Goal: Task Accomplishment & Management: Use online tool/utility

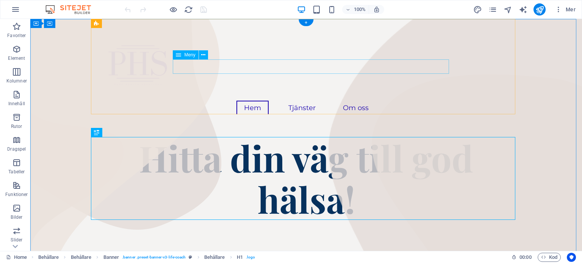
click at [311, 101] on nav "Hem Tjänster Företagshälsa Privathälsa Om oss" at bounding box center [306, 108] width 412 height 14
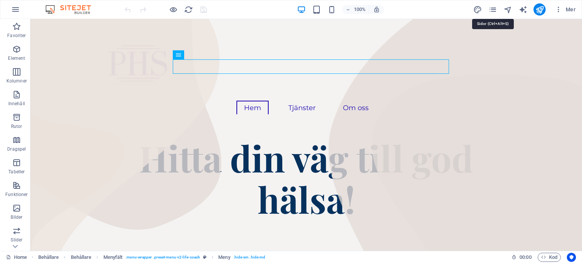
drag, startPoint x: 524, startPoint y: 29, endPoint x: 503, endPoint y: 30, distance: 20.9
click at [492, 7] on icon "pages" at bounding box center [492, 9] width 9 height 9
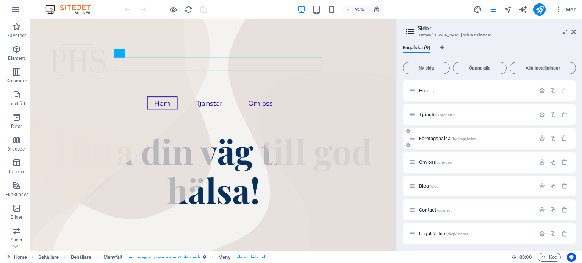
click at [463, 141] on span "/foretagshalsa" at bounding box center [463, 139] width 25 height 4
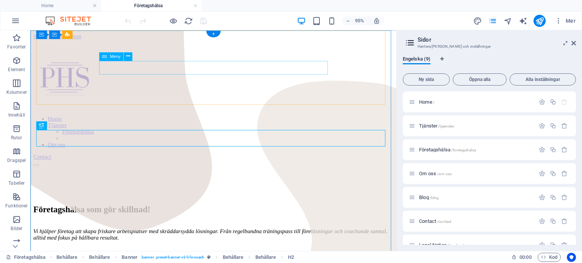
click at [304, 120] on nav "Home Tjänster Företagshälsa Om oss" at bounding box center [222, 137] width 379 height 34
select select
select select "1"
select select
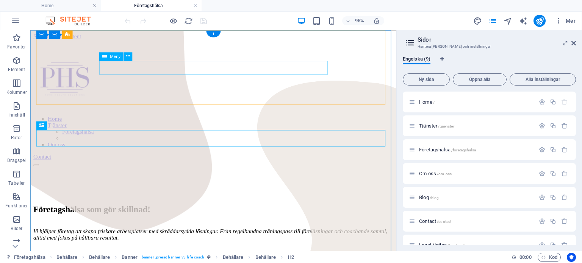
select select "2"
select select
select select "1"
select select
select select "3"
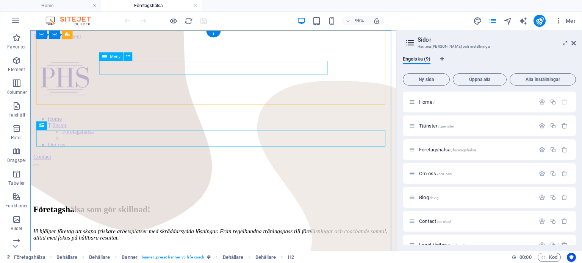
select select
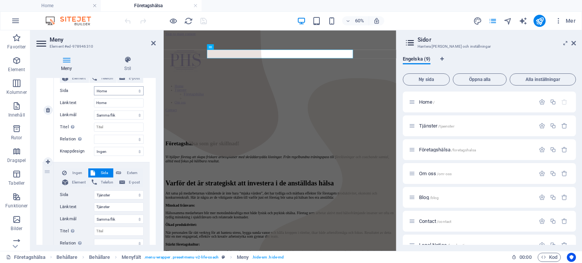
scroll to position [92, 0]
select select
type input "Tjänster"
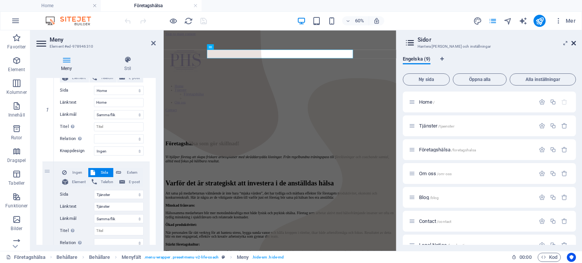
select select
click at [574, 45] on icon at bounding box center [573, 43] width 5 height 6
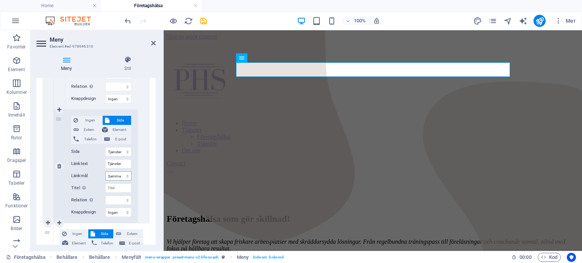
scroll to position [361, 0]
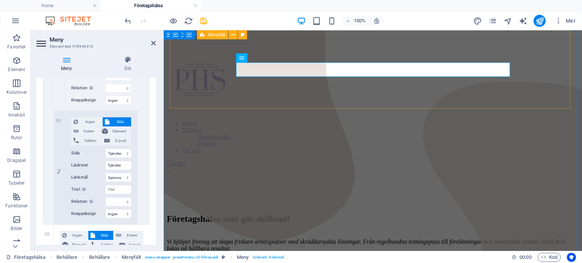
click at [353, 102] on div "Home Tjänster Företagshälsa Tjänster Om oss Contact" at bounding box center [373, 110] width 412 height 140
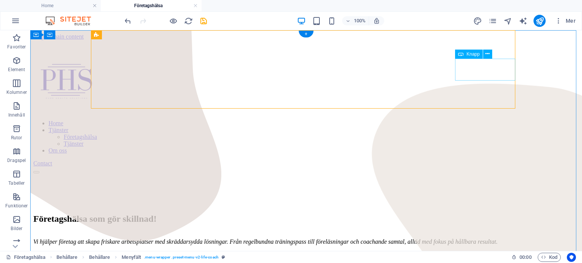
click at [487, 160] on div "Contact" at bounding box center [305, 163] width 545 height 7
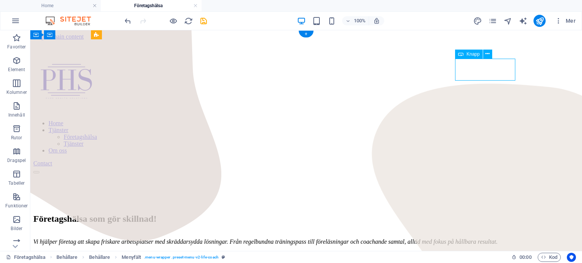
click at [487, 160] on div "Contact" at bounding box center [305, 163] width 545 height 7
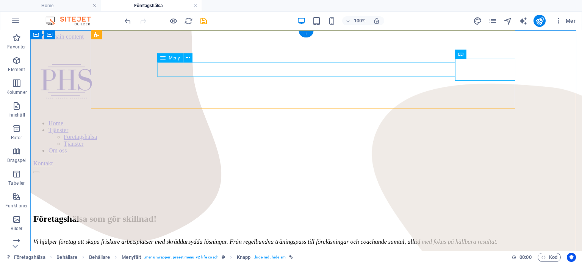
click at [359, 120] on nav "Home Tjänster Företagshälsa Tjänster Om oss" at bounding box center [305, 137] width 545 height 34
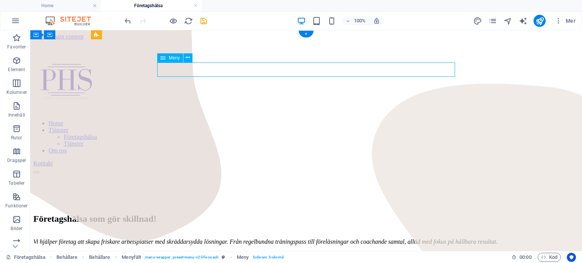
click at [359, 120] on nav "Home Tjänster Företagshälsa Tjänster Om oss" at bounding box center [305, 137] width 545 height 34
select select
select select "1"
select select
select select "2"
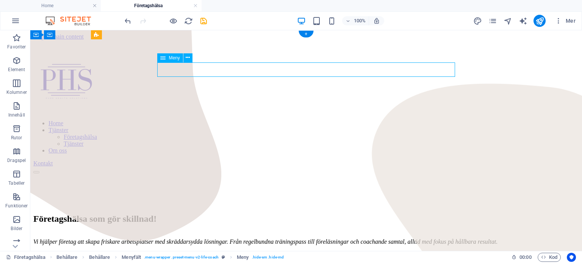
select select
select select "1"
select select
select select "3"
select select
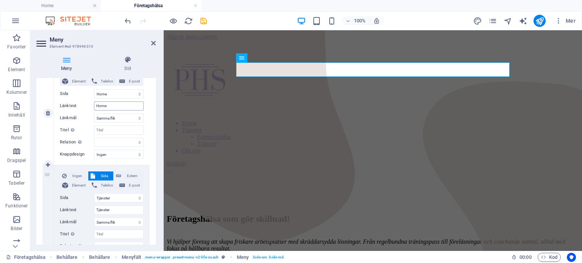
scroll to position [89, 0]
click at [319, 120] on nav "Home Tjänster Företagshälsa Tjänster Om oss" at bounding box center [373, 137] width 412 height 34
click at [118, 103] on input "Home" at bounding box center [119, 105] width 50 height 9
type input "Hem"
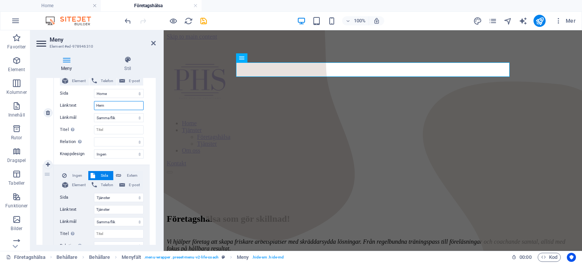
select select
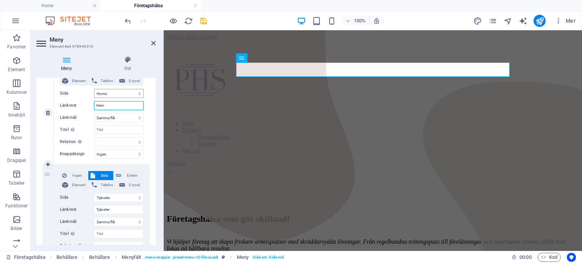
type input "Hem"
click at [123, 94] on select "Home Tjänster Företagshälsa Om oss Blog Contact Legal Notice Privacy" at bounding box center [119, 93] width 50 height 9
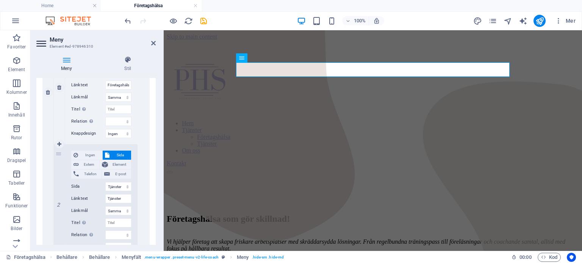
scroll to position [328, 0]
click at [126, 188] on select "Home Tjänster Företagshälsa Om oss Blog Contact Legal Notice Privacy" at bounding box center [118, 185] width 26 height 9
click at [105, 181] on select "Home Tjänster Företagshälsa Om oss Blog Contact Legal Notice Privacy" at bounding box center [118, 185] width 26 height 9
click at [121, 200] on input "Tjänster" at bounding box center [118, 198] width 26 height 9
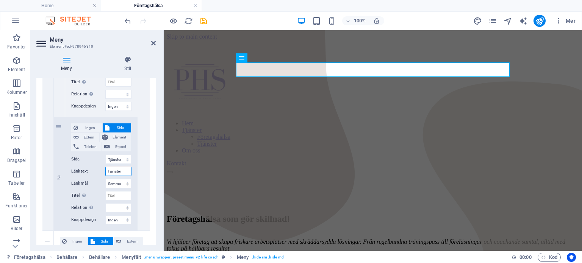
scroll to position [355, 0]
type input "Person"
select select
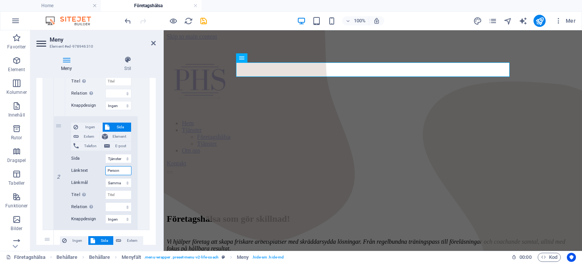
select select
type input "Privathälsa"
select select
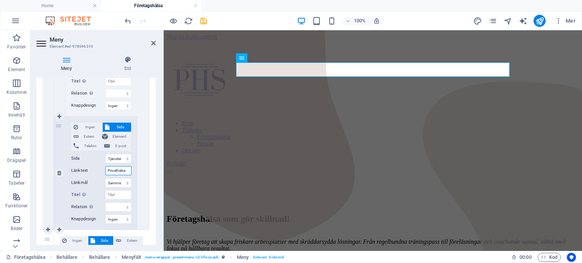
select select
type input "Privathälsa"
click at [121, 184] on select "Ny flik Samma flik Överlägg" at bounding box center [118, 182] width 26 height 9
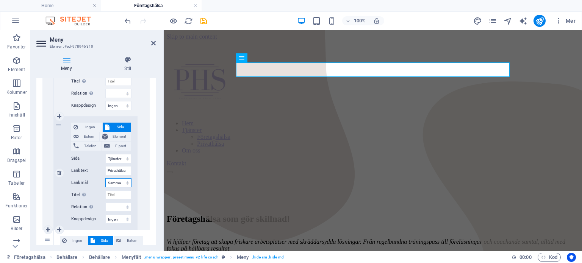
click at [121, 184] on select "Ny flik Samma flik Överlägg" at bounding box center [118, 182] width 26 height 9
click at [122, 162] on select "Home Tjänster Företagshälsa Om oss Blog Contact Legal Notice Privacy" at bounding box center [118, 158] width 26 height 9
click at [206, 21] on icon "save" at bounding box center [203, 21] width 9 height 9
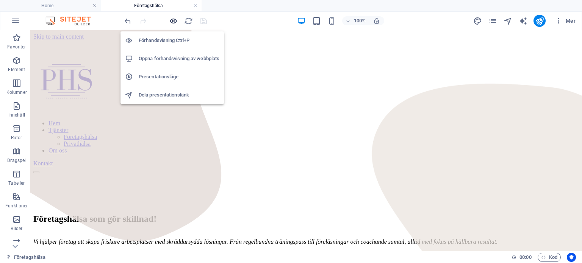
click at [172, 21] on icon "button" at bounding box center [173, 21] width 9 height 9
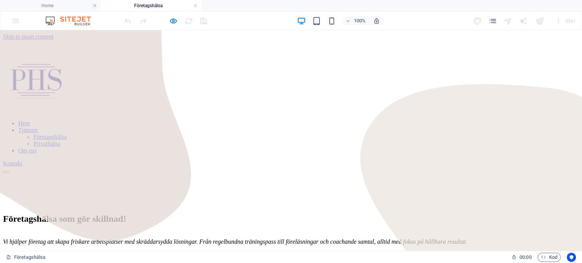
click at [60, 141] on link "Privathälsa" at bounding box center [46, 144] width 27 height 6
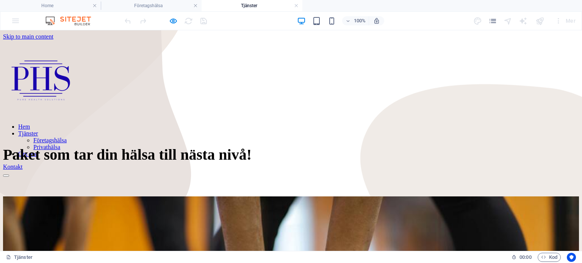
scroll to position [0, 0]
click at [238, 123] on nav "Hem Tjänster Företagshälsa Privathälsa Om oss" at bounding box center [215, 140] width 424 height 34
click at [330, 123] on nav "Hem Tjänster Företagshälsa Privathälsa Om oss" at bounding box center [215, 140] width 424 height 34
click at [165, 8] on h4 "Företagshälsa" at bounding box center [151, 6] width 101 height 8
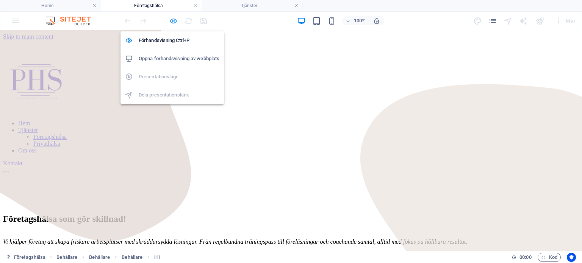
click at [176, 22] on icon "button" at bounding box center [173, 21] width 9 height 9
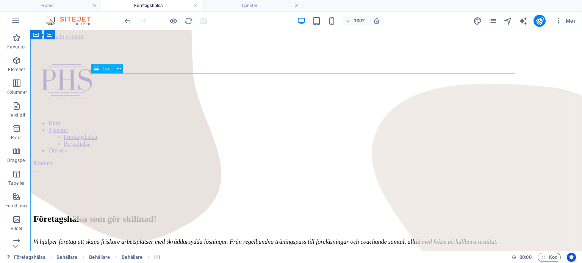
scroll to position [205, 0]
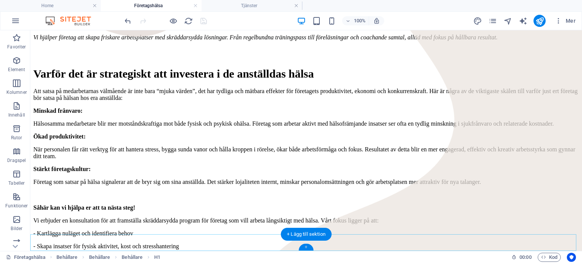
click at [303, 247] on div "+" at bounding box center [305, 247] width 15 height 7
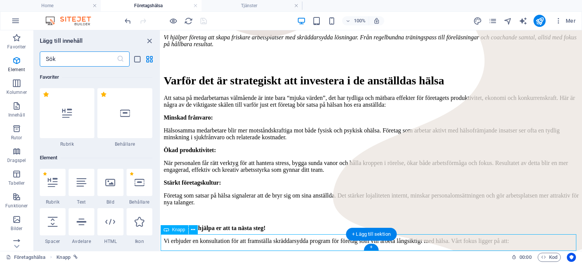
scroll to position [1325, 0]
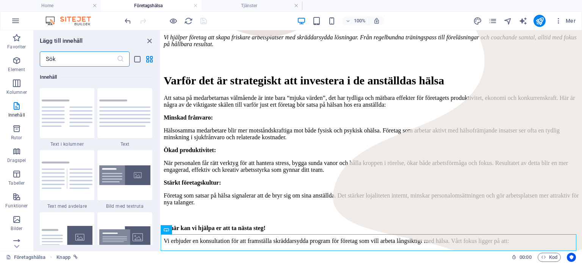
click at [82, 59] on input "text" at bounding box center [78, 59] width 77 height 15
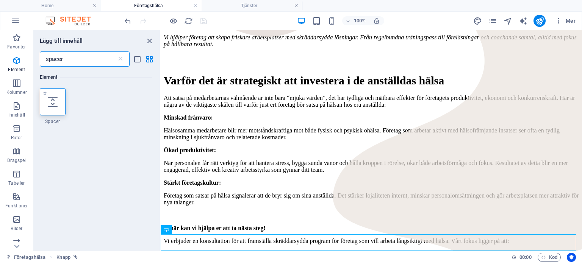
scroll to position [0, 0]
type input "spacer"
click at [49, 104] on icon at bounding box center [53, 102] width 10 height 10
select select "px"
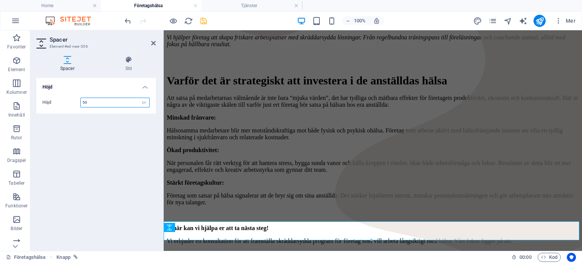
scroll to position [234, 0]
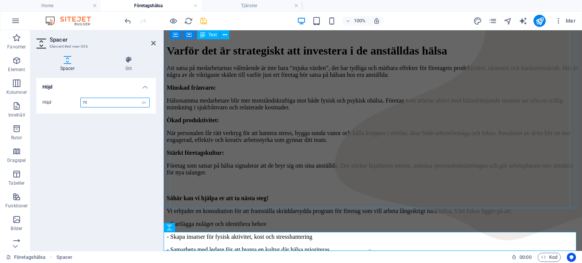
type input "70"
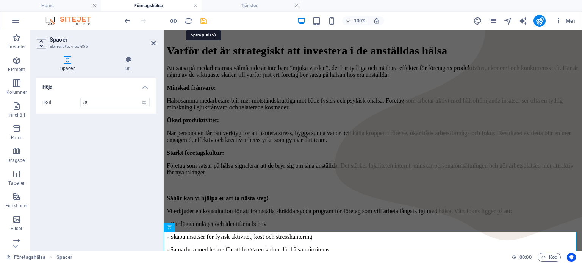
click at [203, 20] on icon "save" at bounding box center [203, 21] width 9 height 9
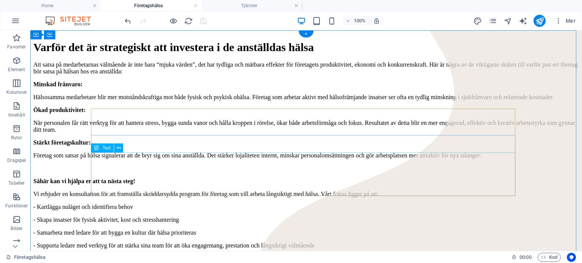
scroll to position [0, 0]
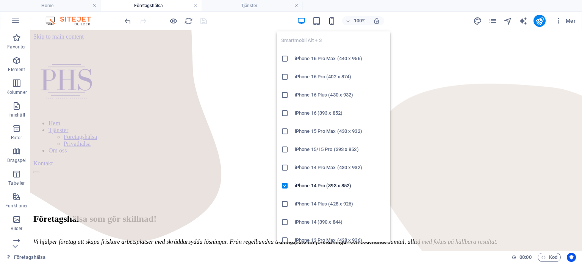
click at [329, 22] on icon "button" at bounding box center [331, 21] width 9 height 9
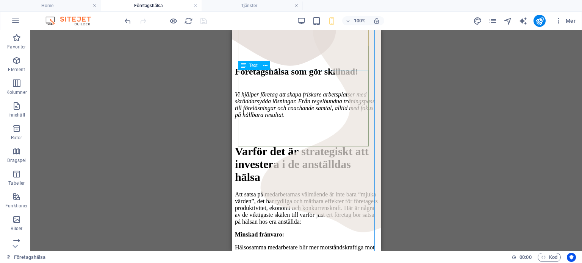
scroll to position [45, 0]
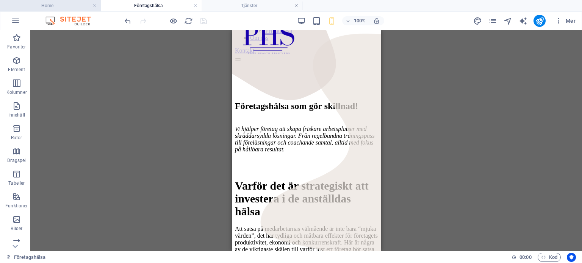
click at [48, 3] on h4 "Home" at bounding box center [50, 6] width 101 height 8
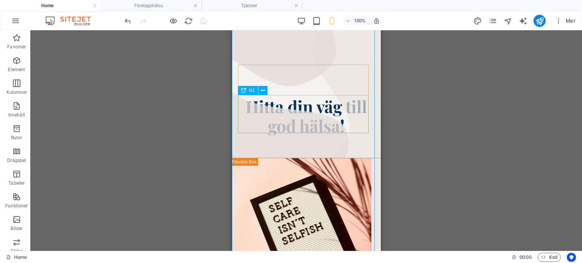
scroll to position [62, 0]
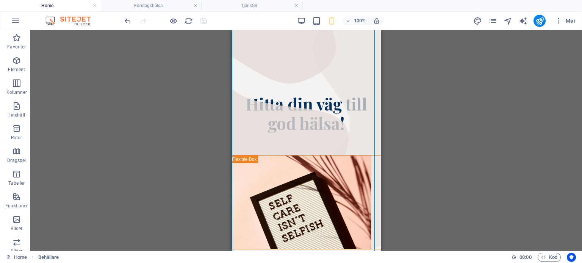
drag, startPoint x: 319, startPoint y: 110, endPoint x: 316, endPoint y: 76, distance: 34.2
click at [316, 76] on div "Hitta din väg till god hälsa!" at bounding box center [306, 98] width 137 height 69
click at [308, 106] on div "Hitta din väg till god hälsa!" at bounding box center [306, 113] width 137 height 38
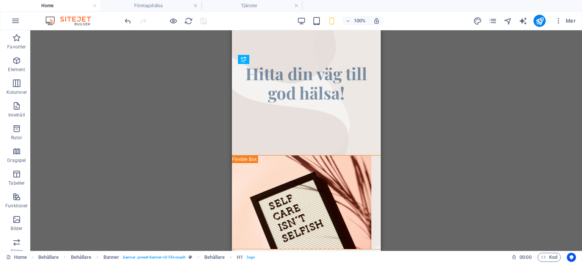
drag, startPoint x: 310, startPoint y: 104, endPoint x: 311, endPoint y: 71, distance: 33.3
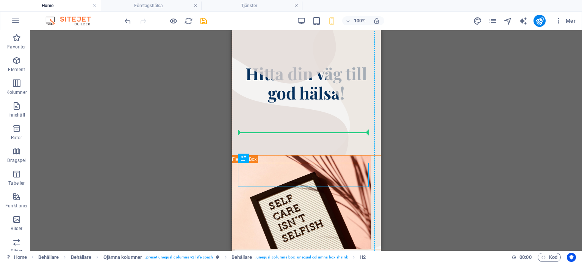
drag, startPoint x: 314, startPoint y: 174, endPoint x: 313, endPoint y: 142, distance: 32.2
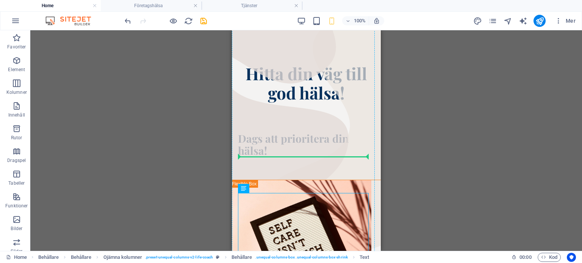
drag, startPoint x: 314, startPoint y: 200, endPoint x: 309, endPoint y: 169, distance: 31.0
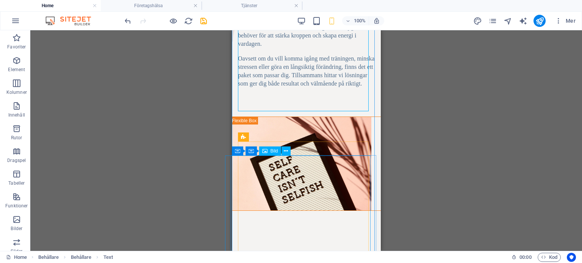
scroll to position [285, 0]
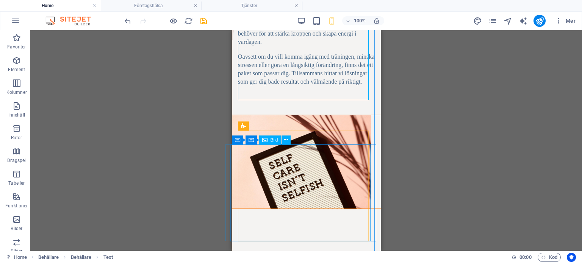
click at [318, 162] on figure at bounding box center [300, 162] width 141 height 94
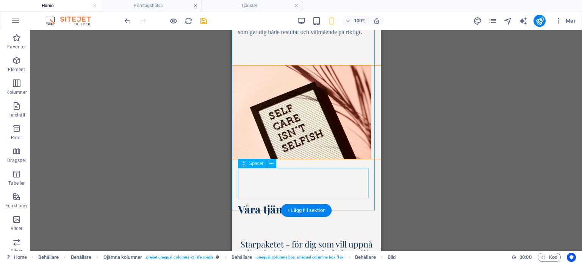
scroll to position [328, 0]
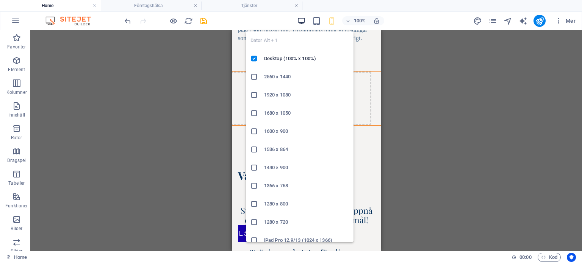
click at [305, 22] on icon "button" at bounding box center [301, 21] width 9 height 9
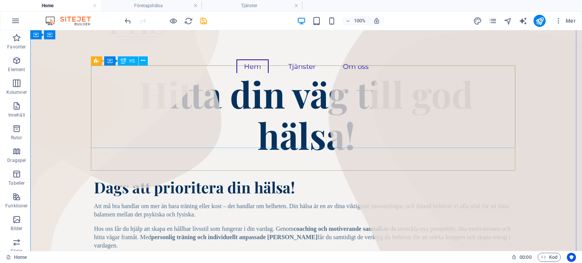
scroll to position [52, 0]
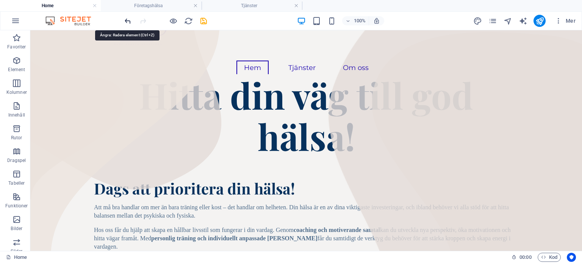
click at [128, 20] on icon "undo" at bounding box center [127, 21] width 9 height 9
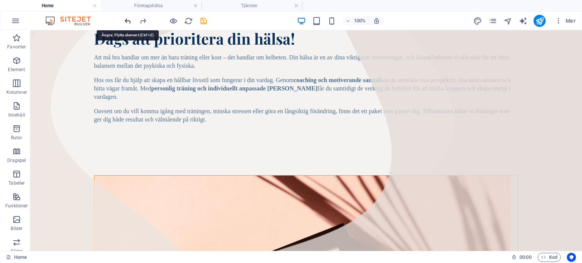
scroll to position [279, 0]
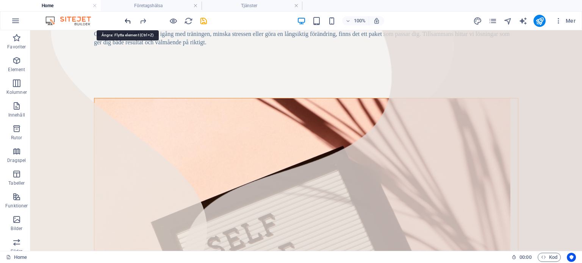
click at [128, 20] on icon "undo" at bounding box center [127, 21] width 9 height 9
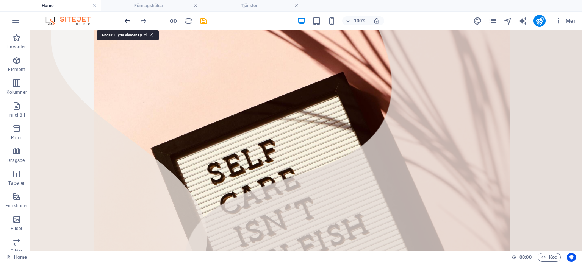
click at [127, 19] on icon "undo" at bounding box center [127, 21] width 9 height 9
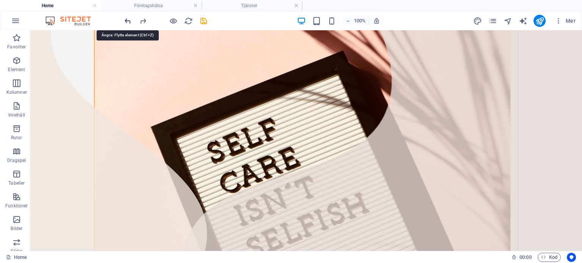
click at [127, 19] on icon "undo" at bounding box center [127, 21] width 9 height 9
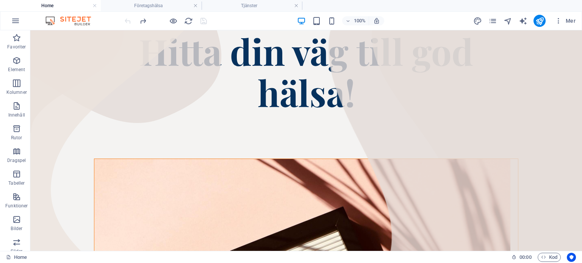
scroll to position [49, 0]
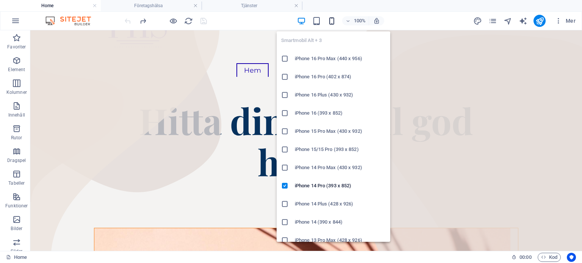
click at [331, 24] on icon "button" at bounding box center [331, 21] width 9 height 9
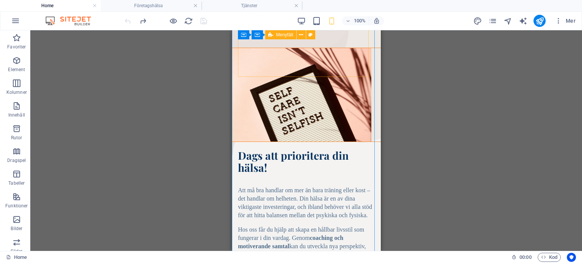
scroll to position [0, 0]
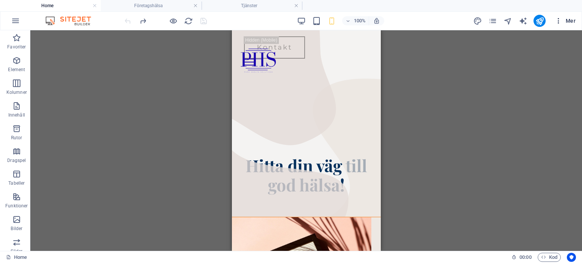
click at [555, 17] on icon "button" at bounding box center [559, 21] width 8 height 8
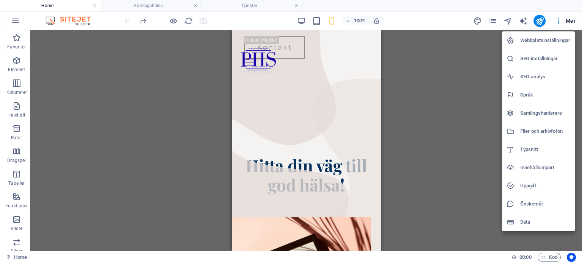
click at [560, 17] on div at bounding box center [291, 131] width 582 height 263
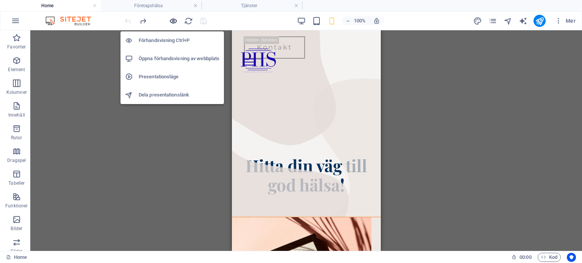
click at [171, 19] on icon "button" at bounding box center [173, 21] width 9 height 9
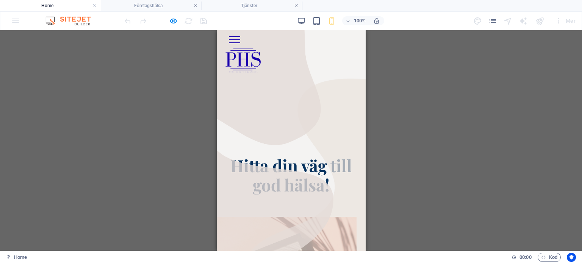
click at [240, 43] on div at bounding box center [233, 39] width 11 height 7
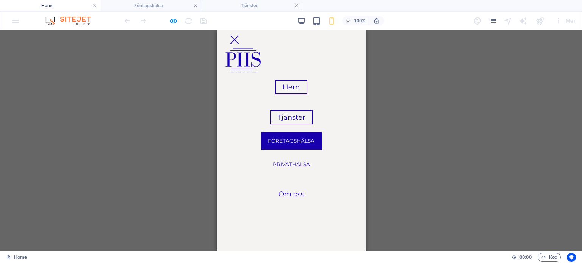
click at [294, 142] on link "Företagshälsa" at bounding box center [291, 141] width 61 height 17
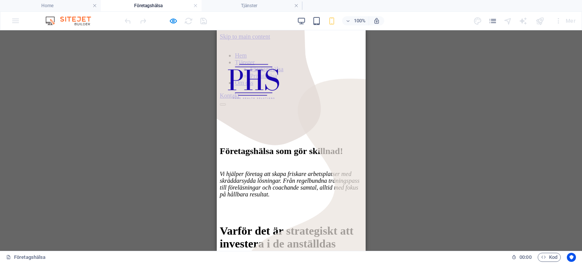
click at [344, 44] on div "Hem Tjänster Företagshälsa Privathälsa Om oss Kontakt" at bounding box center [290, 76] width 143 height 72
click at [225, 103] on button at bounding box center [222, 104] width 6 height 2
click at [253, 86] on link "Om oss" at bounding box center [243, 83] width 18 height 6
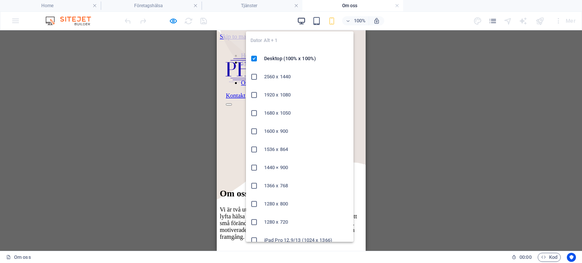
click at [299, 22] on icon "button" at bounding box center [301, 21] width 9 height 9
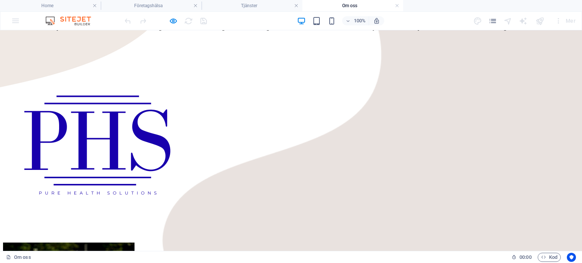
scroll to position [326, 0]
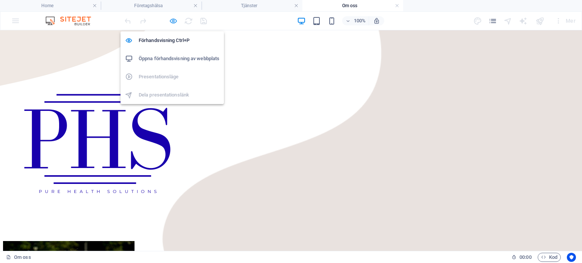
click at [173, 23] on icon "button" at bounding box center [173, 21] width 9 height 9
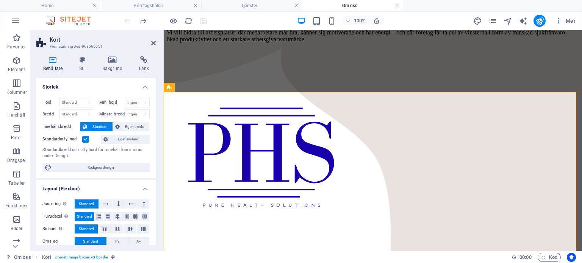
scroll to position [385, 0]
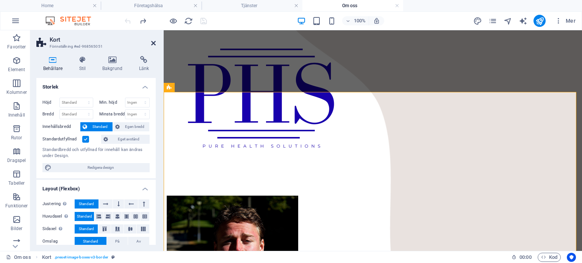
click at [152, 41] on icon at bounding box center [153, 43] width 5 height 6
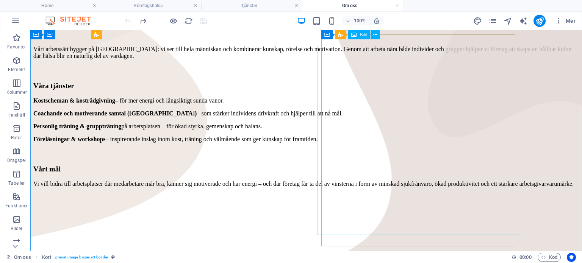
scroll to position [0, 0]
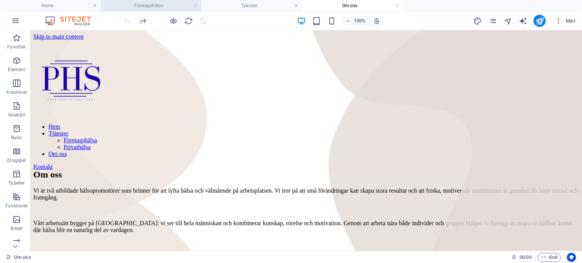
click at [158, 4] on h4 "Företagshälsa" at bounding box center [151, 6] width 101 height 8
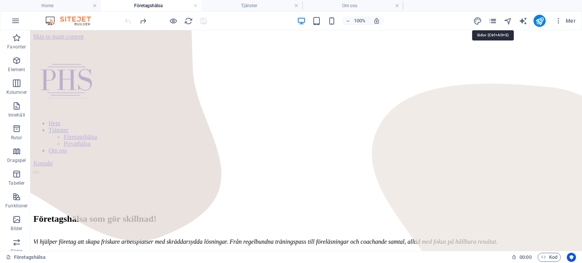
click at [494, 22] on icon "pages" at bounding box center [492, 21] width 9 height 9
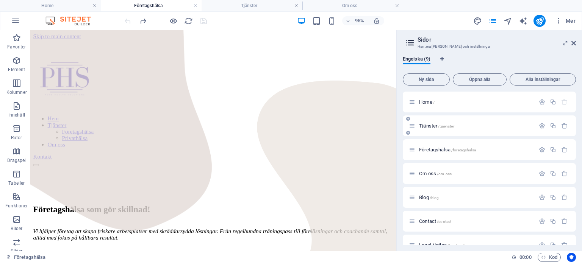
click at [432, 122] on div "Tjänster /tjaenster" at bounding box center [472, 126] width 126 height 9
click at [431, 124] on span "Tjänster /tjaenster" at bounding box center [436, 126] width 35 height 6
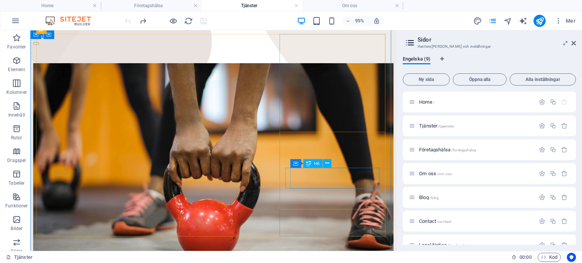
scroll to position [154, 0]
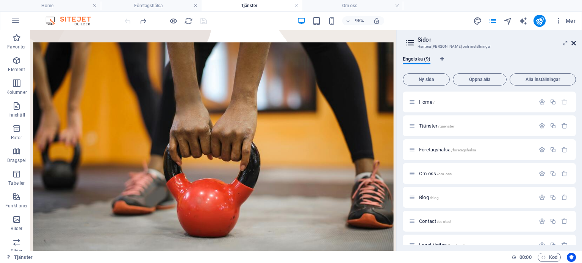
click at [575, 41] on icon at bounding box center [573, 43] width 5 height 6
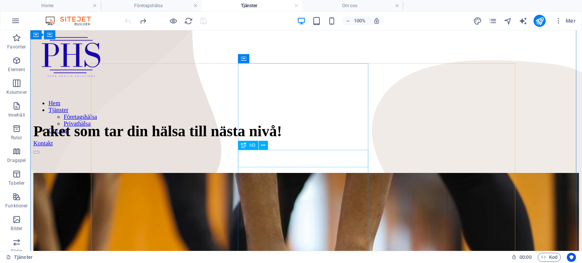
scroll to position [0, 0]
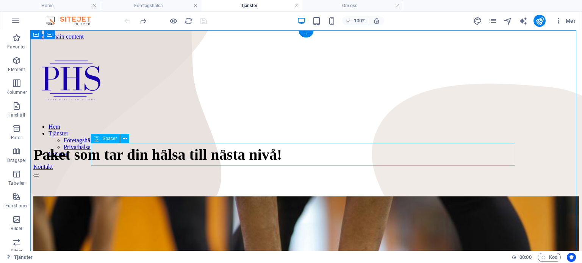
click at [248, 174] on div at bounding box center [305, 185] width 545 height 23
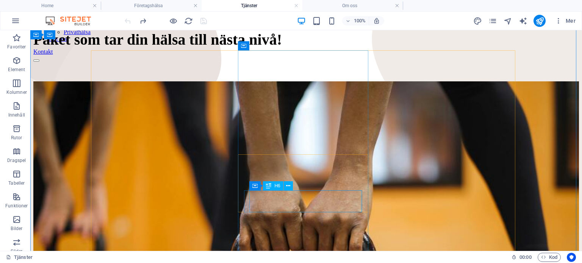
scroll to position [115, 0]
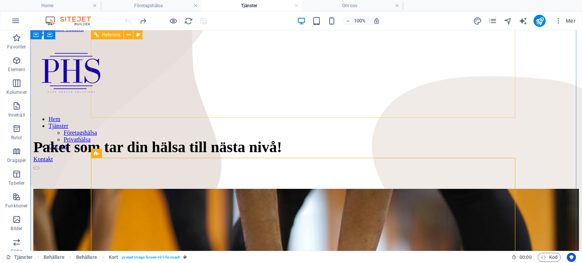
scroll to position [114, 0]
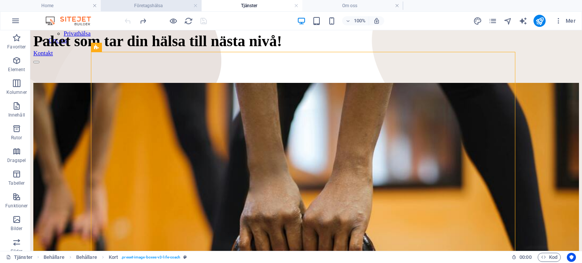
click at [152, 2] on h4 "Företagshälsa" at bounding box center [151, 6] width 101 height 8
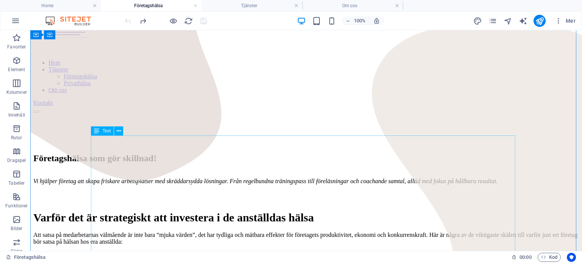
scroll to position [0, 0]
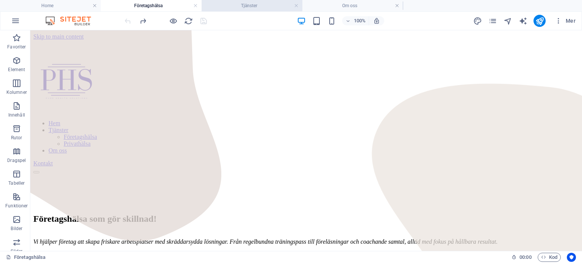
click at [253, 9] on h4 "Tjänster" at bounding box center [252, 6] width 101 height 8
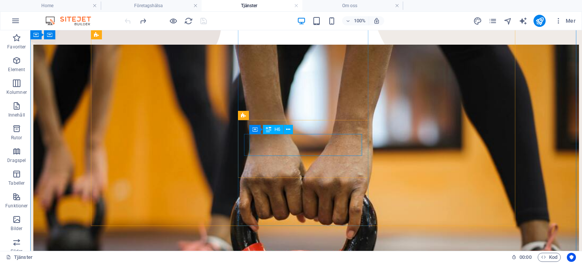
scroll to position [153, 0]
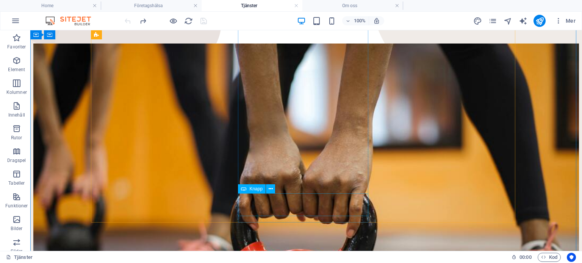
click at [257, 191] on span "Knapp" at bounding box center [255, 189] width 13 height 5
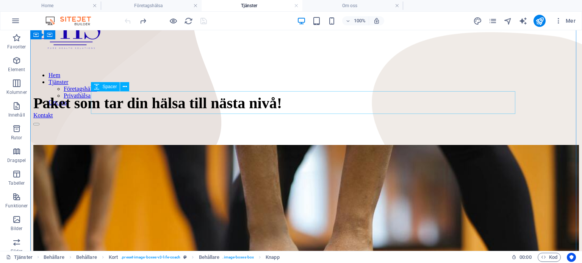
scroll to position [34, 0]
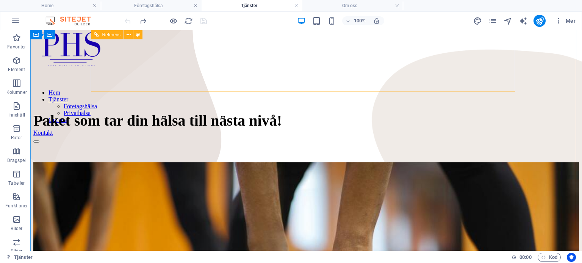
click at [400, 81] on div "Hem Tjänster Företagshälsa Privathälsa Om oss Kontakt" at bounding box center [245, 53] width 424 height 95
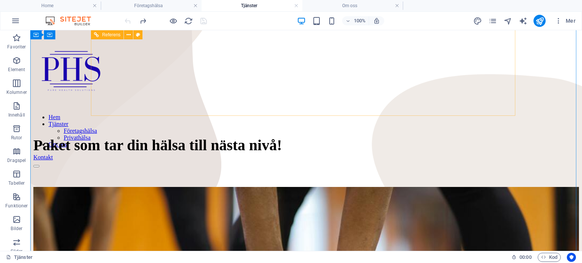
scroll to position [0, 0]
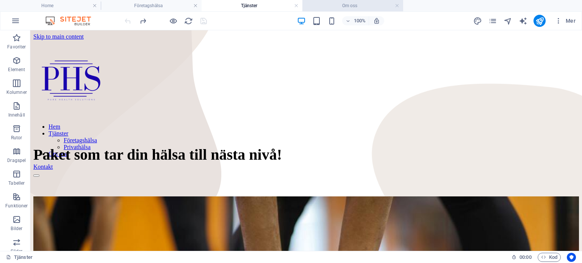
click at [353, 6] on h4 "Om oss" at bounding box center [352, 6] width 101 height 8
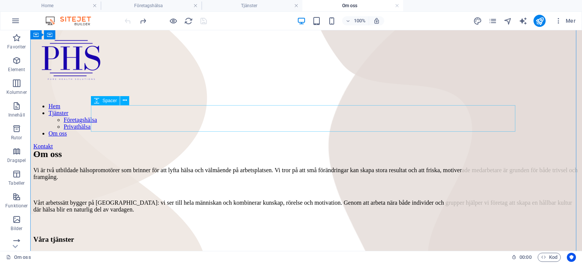
scroll to position [21, 0]
click at [329, 116] on div at bounding box center [305, 128] width 545 height 27
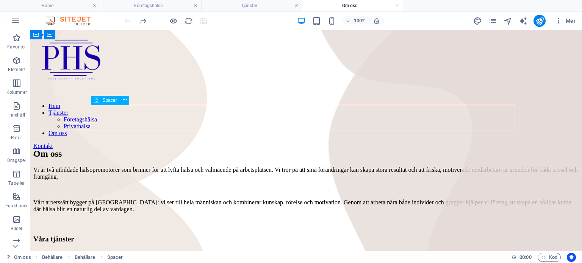
click at [329, 116] on div at bounding box center [305, 128] width 545 height 27
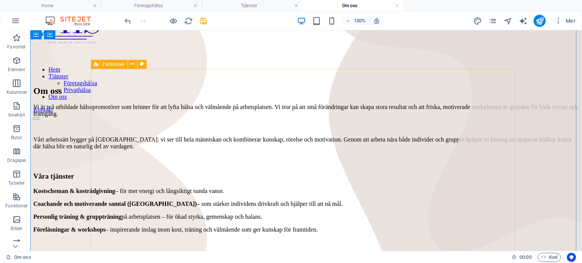
scroll to position [0, 0]
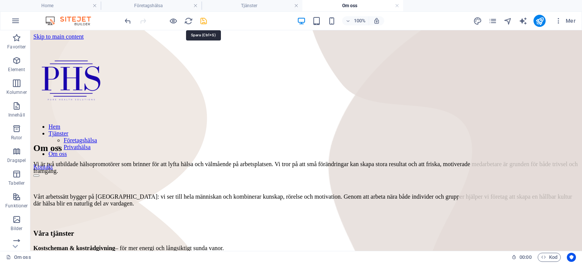
click at [206, 22] on icon "save" at bounding box center [203, 21] width 9 height 9
click at [257, 9] on h4 "Tjänster" at bounding box center [252, 6] width 101 height 8
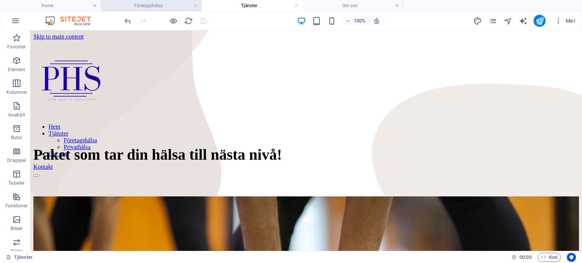
click at [153, 6] on h4 "Företagshälsa" at bounding box center [151, 6] width 101 height 8
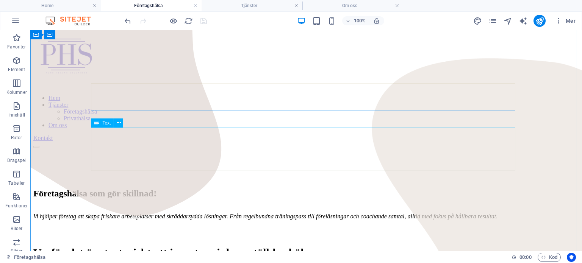
scroll to position [25, 0]
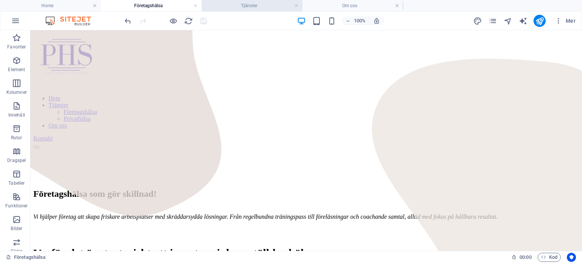
click at [263, 7] on h4 "Tjänster" at bounding box center [252, 6] width 101 height 8
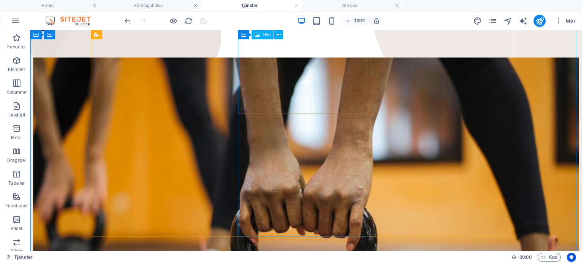
scroll to position [0, 0]
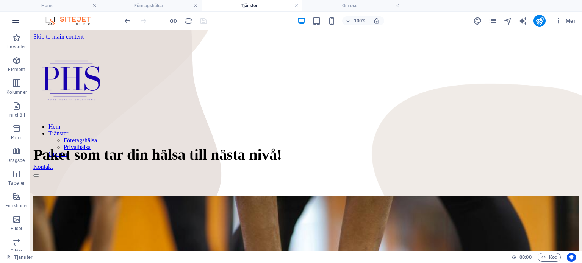
click at [15, 24] on icon "button" at bounding box center [15, 20] width 9 height 9
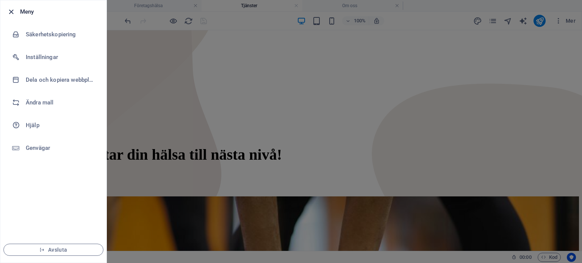
click at [10, 9] on icon "button" at bounding box center [11, 12] width 9 height 9
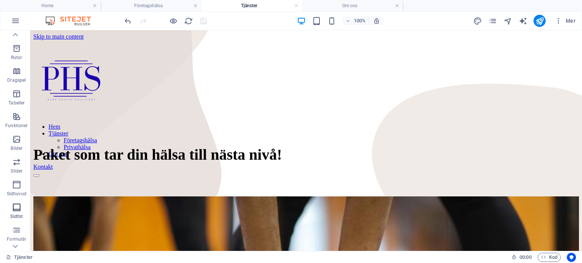
scroll to position [120, 0]
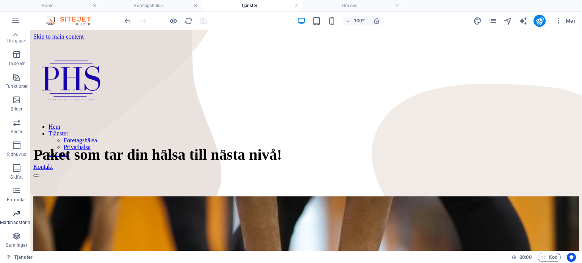
click at [16, 213] on icon "button" at bounding box center [16, 213] width 9 height 9
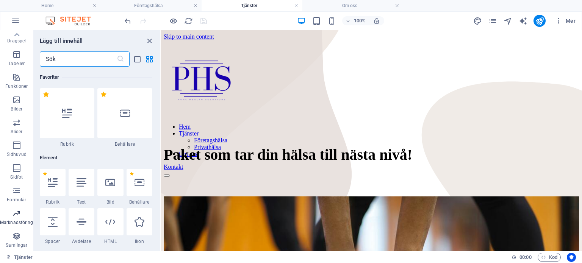
scroll to position [6170, 0]
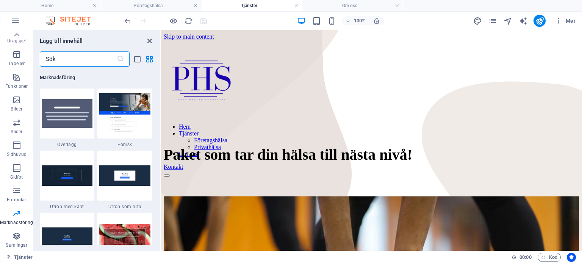
click at [148, 38] on icon "close panel" at bounding box center [149, 41] width 9 height 9
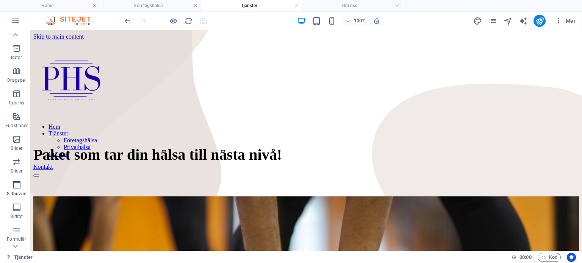
scroll to position [120, 0]
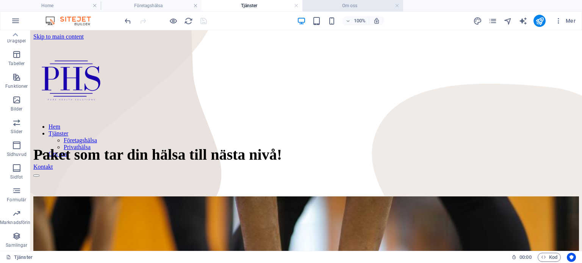
click at [333, 4] on h4 "Om oss" at bounding box center [352, 6] width 101 height 8
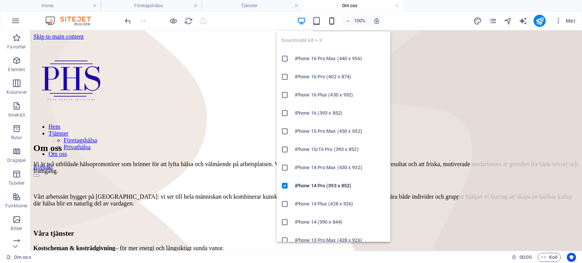
click at [332, 21] on icon "button" at bounding box center [331, 21] width 9 height 9
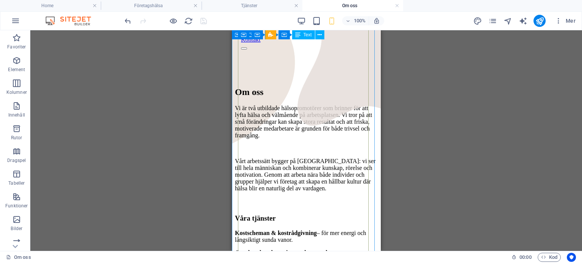
scroll to position [0, 0]
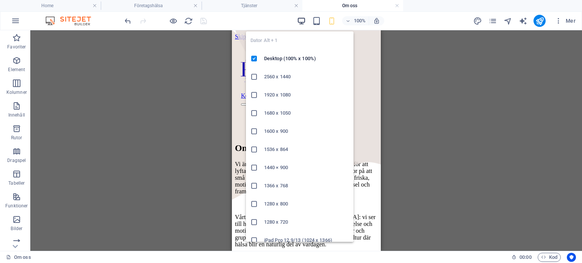
click at [303, 22] on icon "button" at bounding box center [301, 21] width 9 height 9
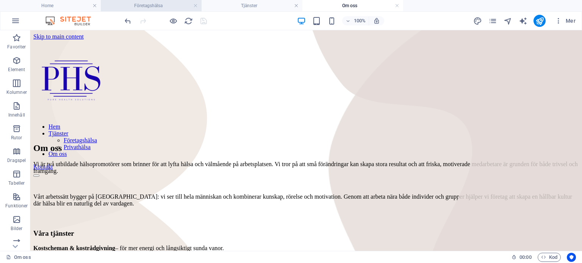
click at [154, 4] on h4 "Företagshälsa" at bounding box center [151, 6] width 101 height 8
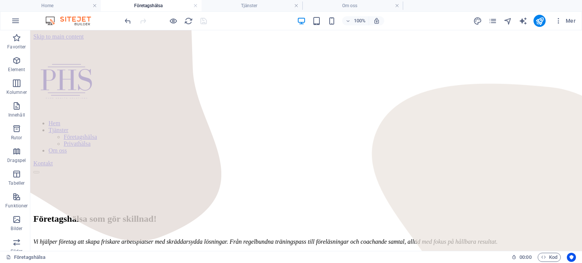
scroll to position [25, 0]
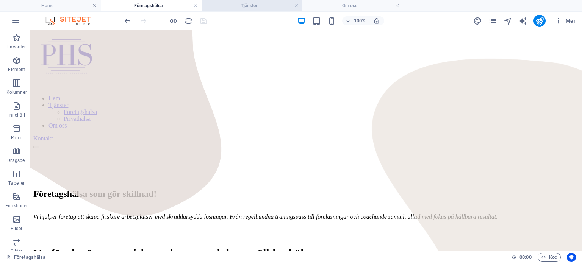
click at [239, 10] on li "Tjänster" at bounding box center [252, 5] width 101 height 11
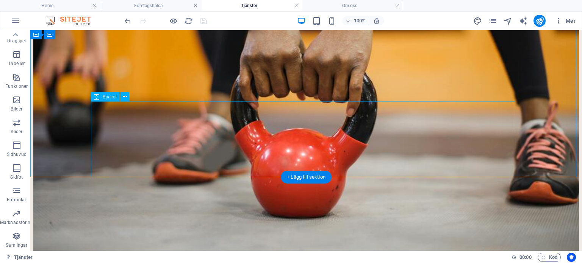
scroll to position [370, 0]
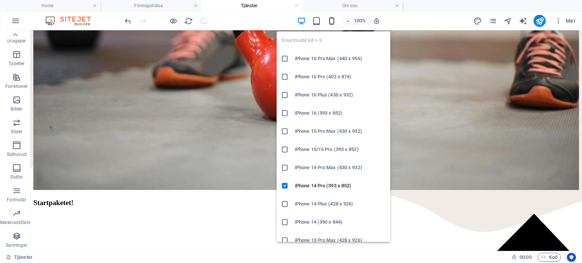
click at [331, 23] on icon "button" at bounding box center [331, 21] width 9 height 9
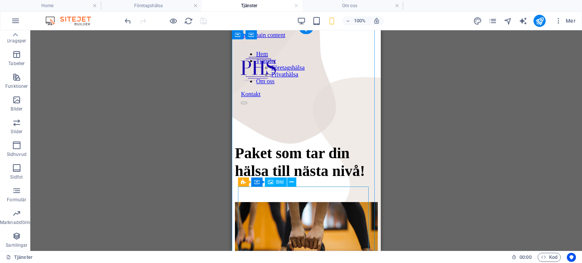
scroll to position [0, 0]
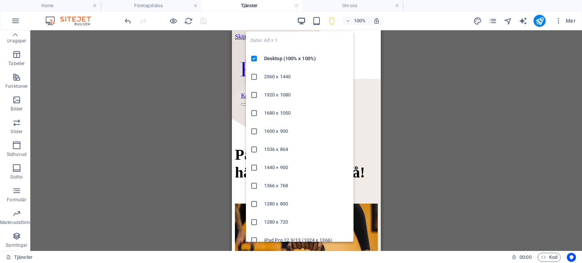
click at [301, 24] on icon "button" at bounding box center [301, 21] width 9 height 9
